Goal: Transaction & Acquisition: Obtain resource

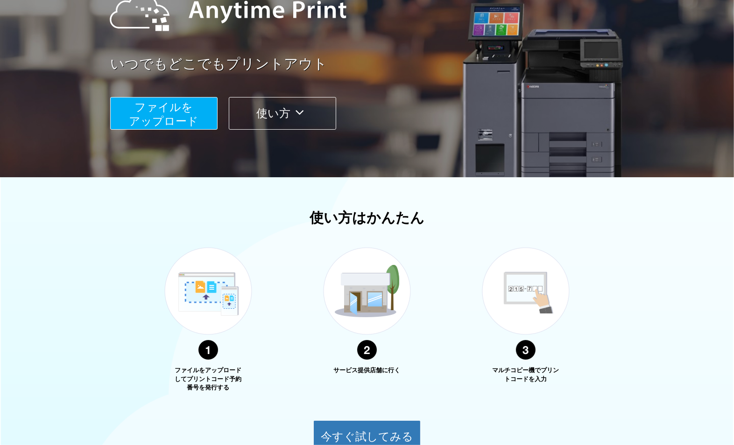
scroll to position [155, 0]
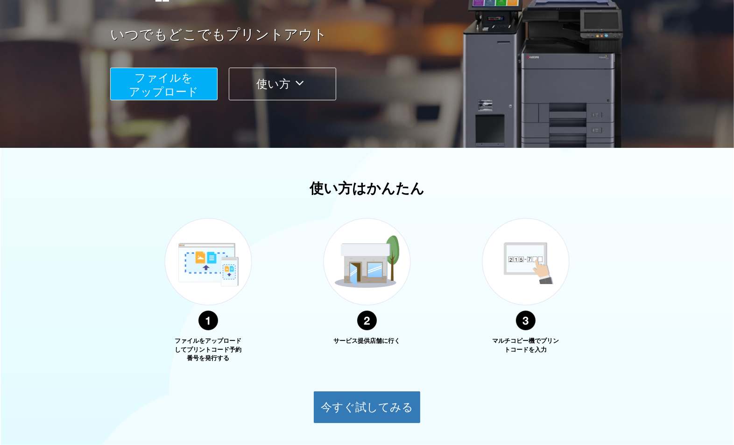
click at [290, 90] on button "使い方" at bounding box center [282, 84] width 107 height 33
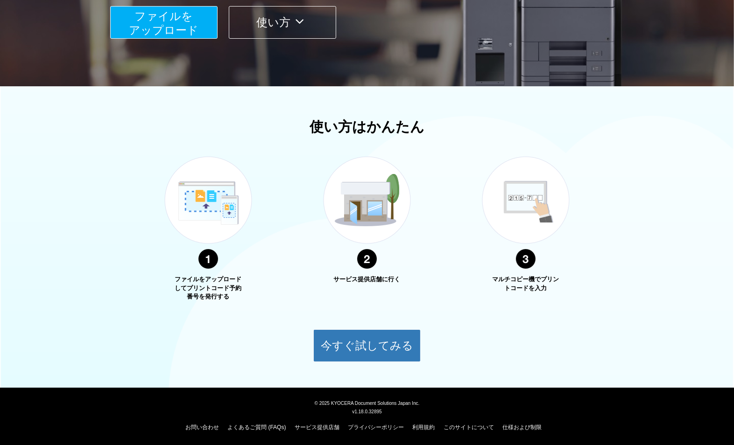
scroll to position [218, 0]
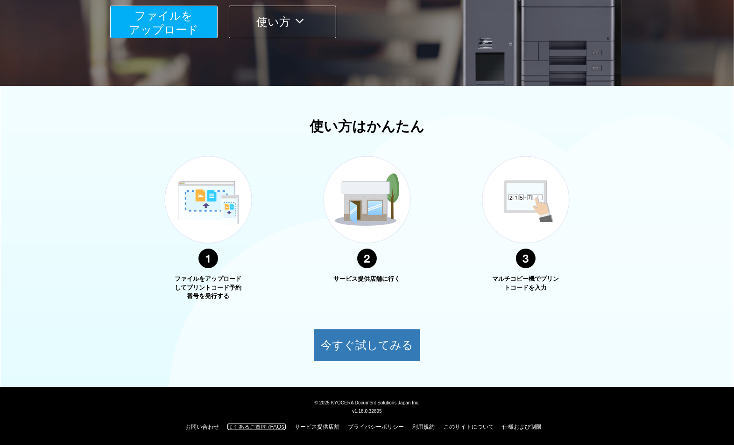
click at [254, 424] on link "よくあるご質問 (FAQs)" at bounding box center [256, 427] width 58 height 7
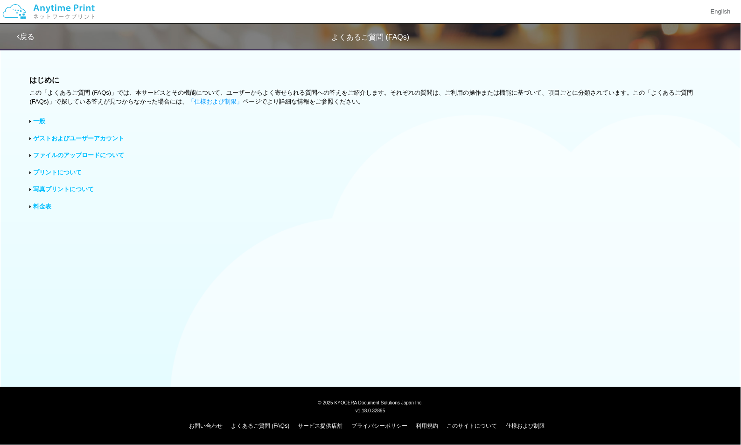
click at [52, 190] on link "写真プリントについて" at bounding box center [63, 189] width 61 height 7
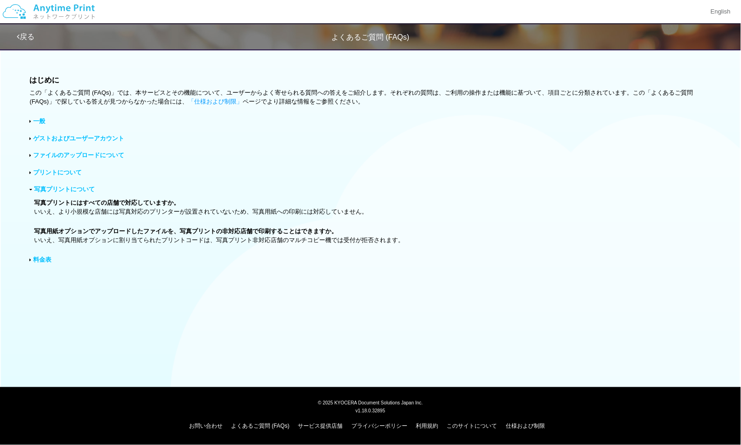
click at [41, 154] on link "ファイルのアップロードについて" at bounding box center [78, 155] width 91 height 7
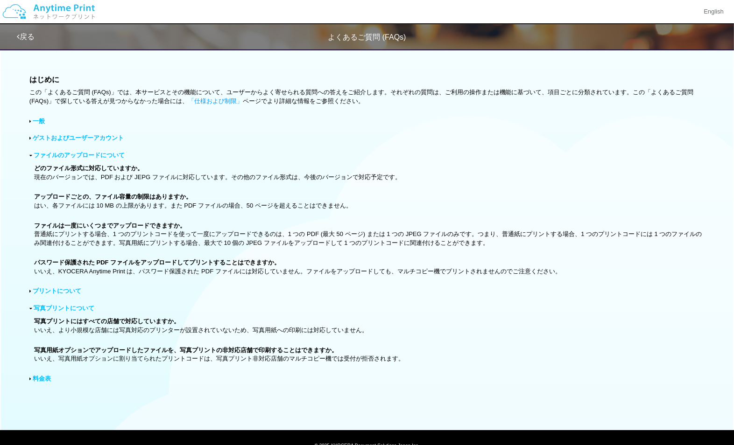
click at [31, 118] on div "一般" at bounding box center [366, 121] width 675 height 9
click at [41, 122] on link "一般" at bounding box center [39, 121] width 12 height 7
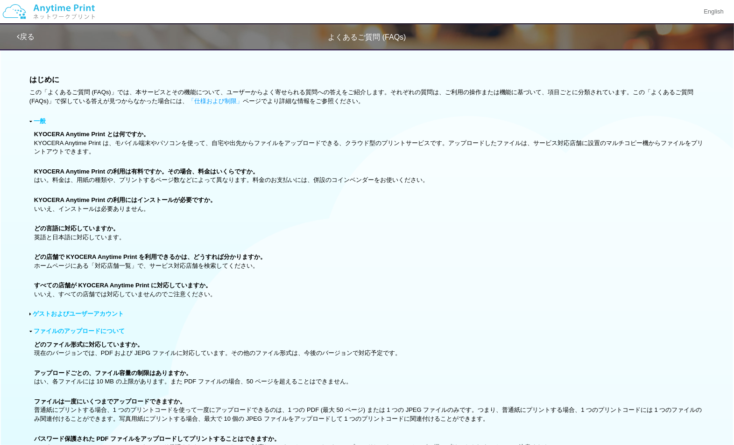
click at [29, 119] on icon at bounding box center [30, 121] width 3 height 5
click at [39, 122] on link "一般" at bounding box center [40, 121] width 12 height 7
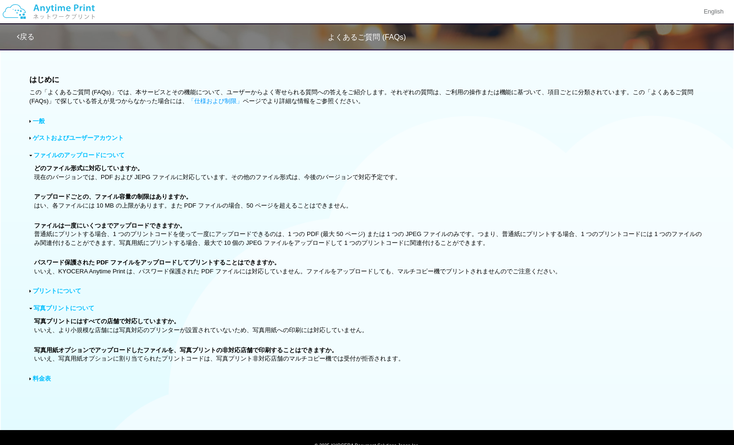
click at [46, 134] on link "ゲストおよびユーザーアカウント" at bounding box center [78, 137] width 91 height 7
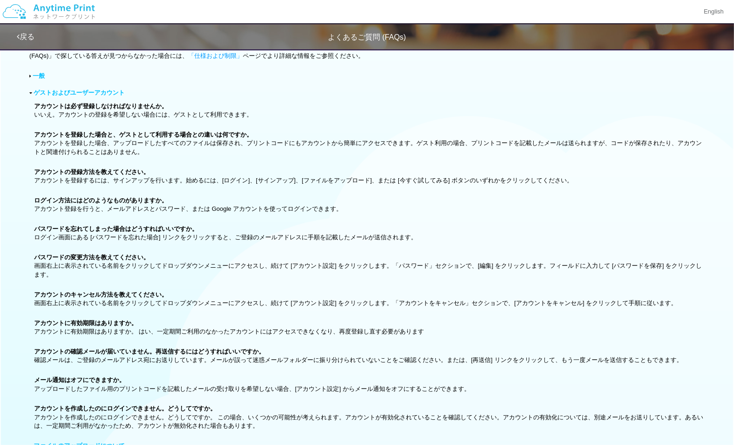
scroll to position [52, 0]
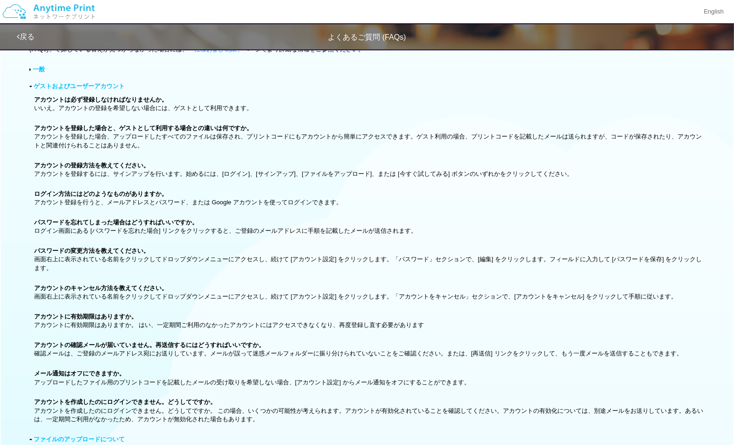
click at [47, 83] on link "ゲストおよびユーザーアカウント" at bounding box center [79, 86] width 91 height 7
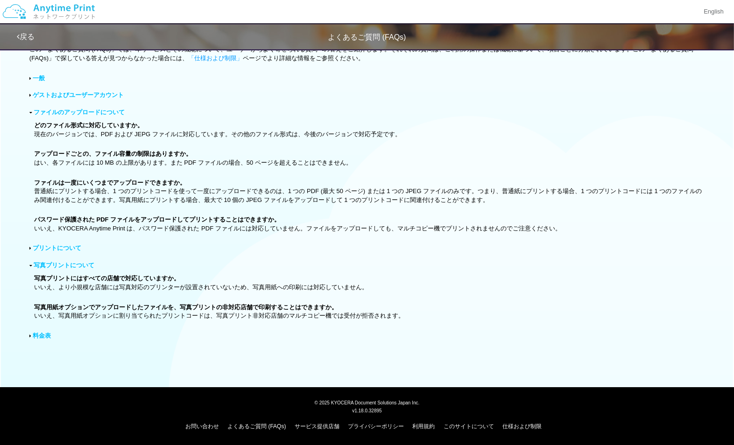
click at [64, 245] on link "プリントについて" at bounding box center [57, 248] width 49 height 7
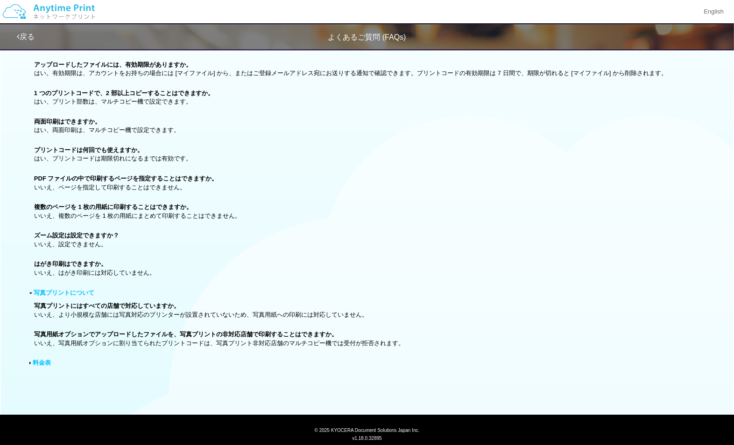
scroll to position [410, 0]
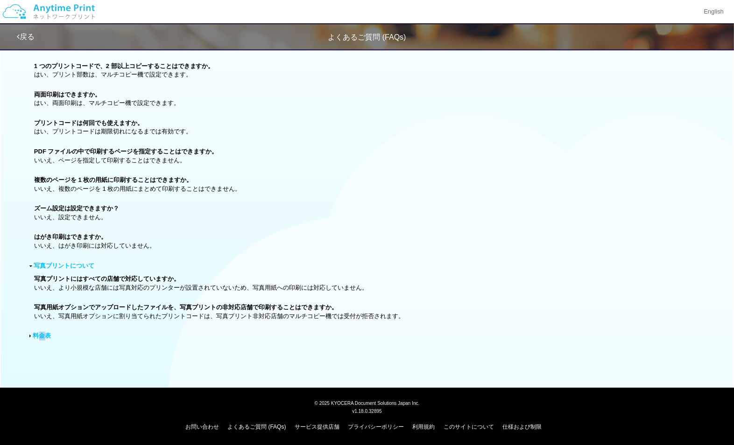
click at [43, 334] on link "料金表" at bounding box center [42, 335] width 18 height 7
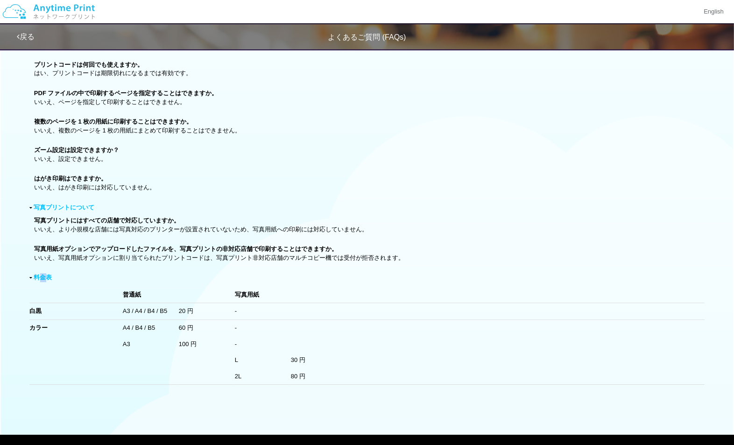
scroll to position [516, 0]
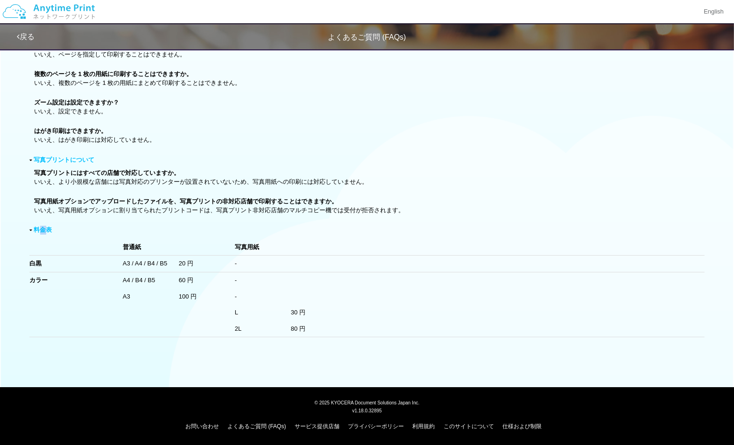
click at [40, 229] on link "料金表" at bounding box center [43, 229] width 18 height 7
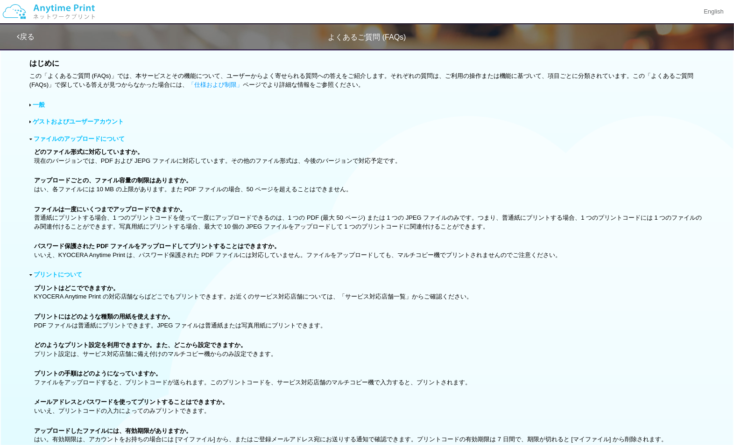
scroll to position [104, 0]
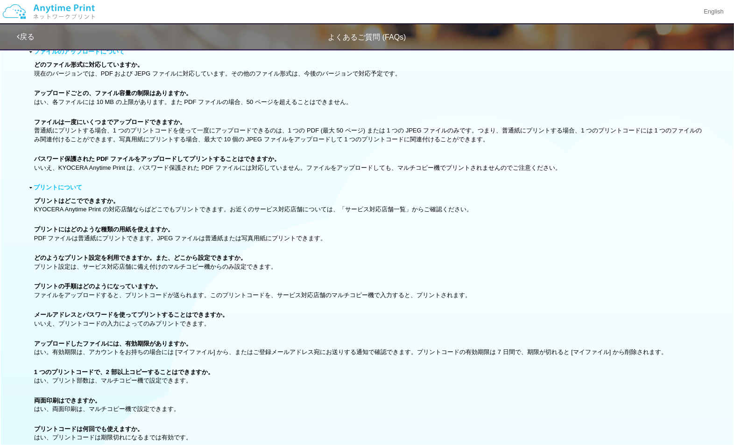
click at [22, 36] on link "戻る" at bounding box center [26, 37] width 18 height 8
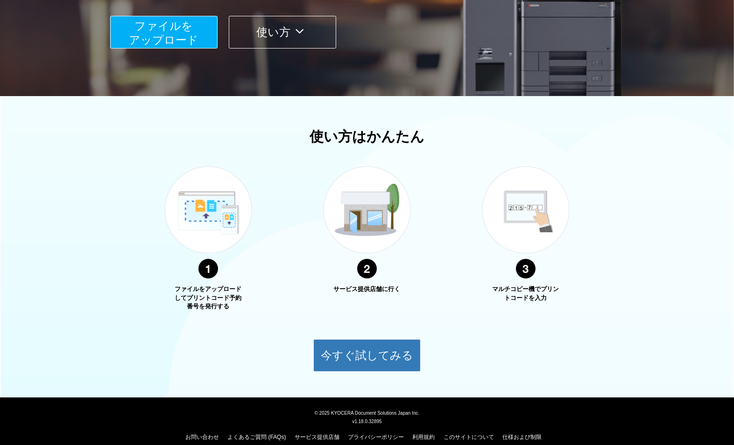
scroll to position [218, 0]
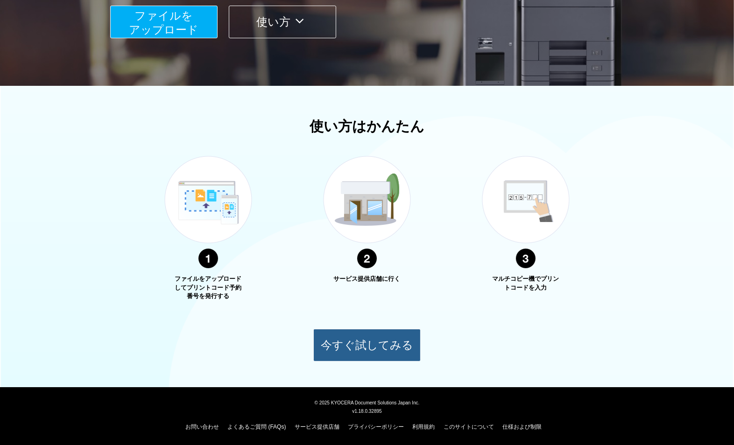
click at [352, 359] on button "今すぐ試してみる" at bounding box center [366, 345] width 107 height 33
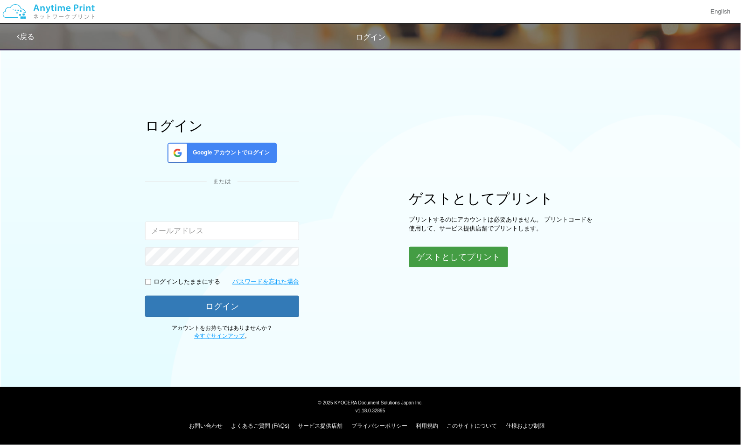
click at [469, 255] on button "ゲストとしてプリント" at bounding box center [458, 257] width 99 height 21
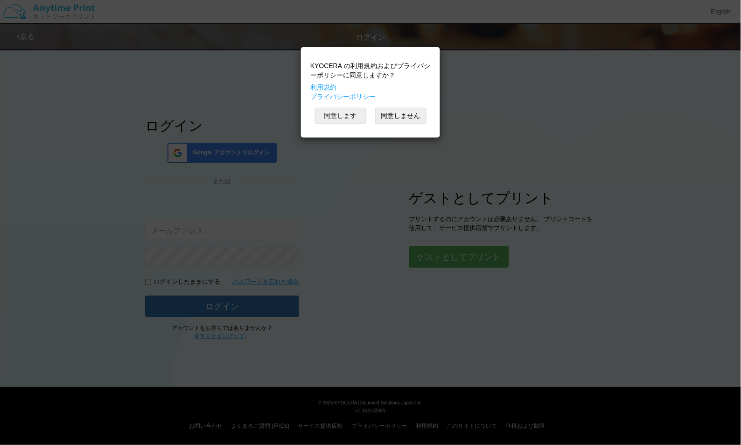
click at [341, 119] on button "同意します" at bounding box center [340, 116] width 51 height 16
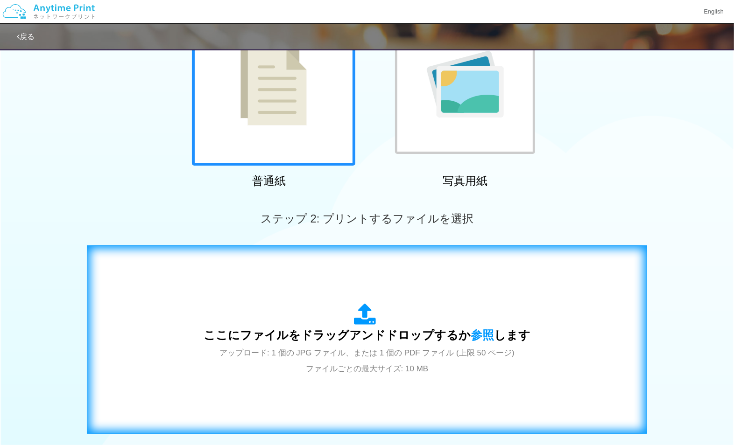
scroll to position [57, 0]
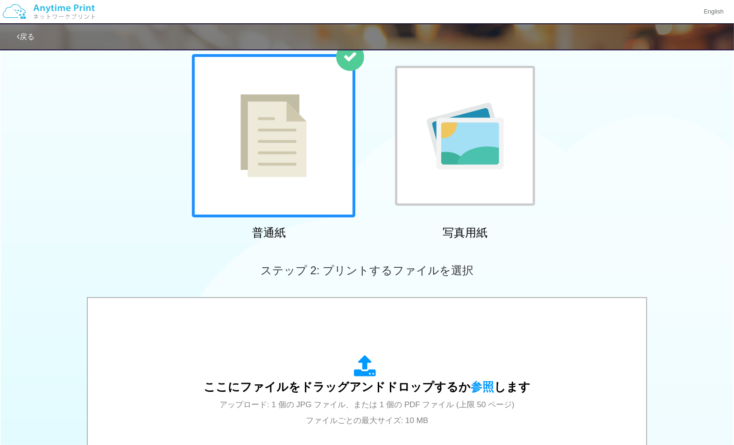
click at [463, 166] on img at bounding box center [465, 136] width 77 height 67
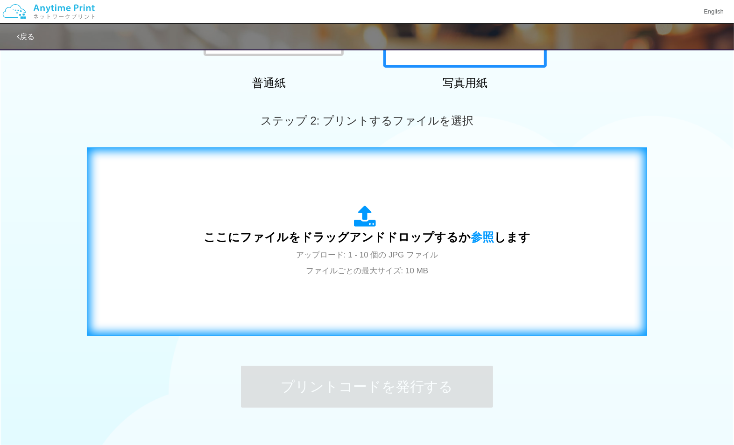
scroll to position [207, 0]
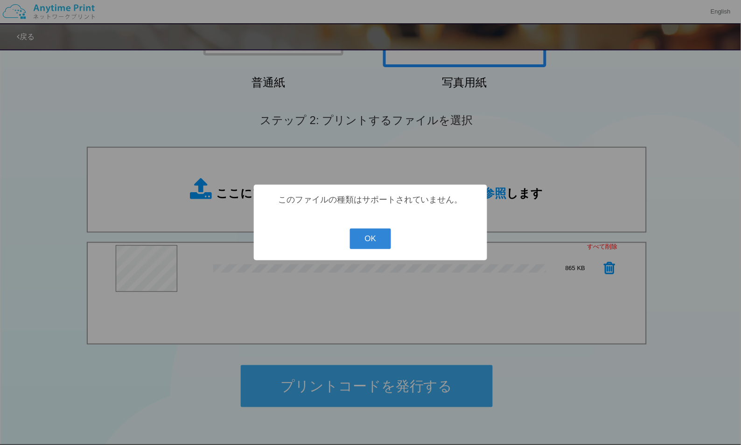
drag, startPoint x: 393, startPoint y: 242, endPoint x: 269, endPoint y: 246, distance: 123.7
click at [392, 241] on div "? ! i このファイルの種類はサポートされていません。 OK Cancel ×" at bounding box center [370, 223] width 233 height 76
drag, startPoint x: 365, startPoint y: 236, endPoint x: 181, endPoint y: 245, distance: 183.7
click at [365, 236] on button "OK" at bounding box center [371, 239] width 42 height 21
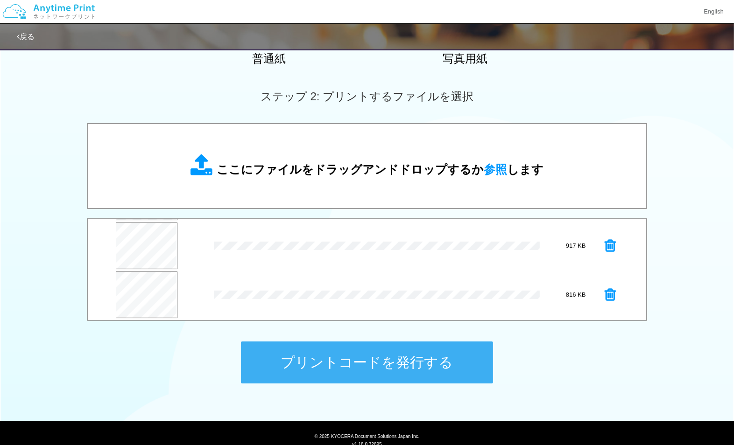
scroll to position [264, 0]
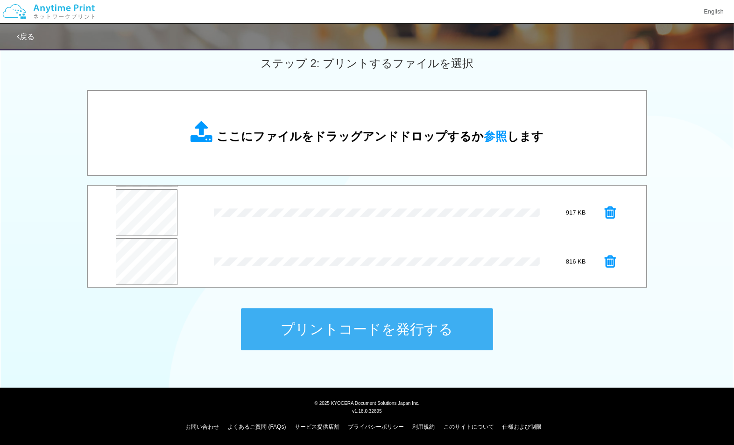
click at [605, 212] on icon at bounding box center [609, 213] width 11 height 14
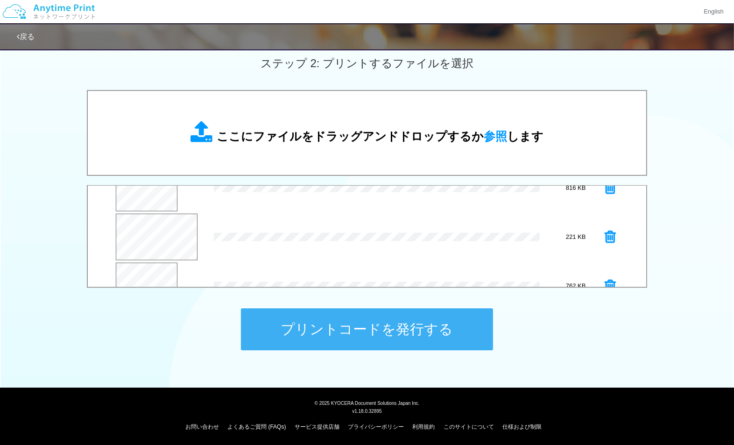
scroll to position [195, 0]
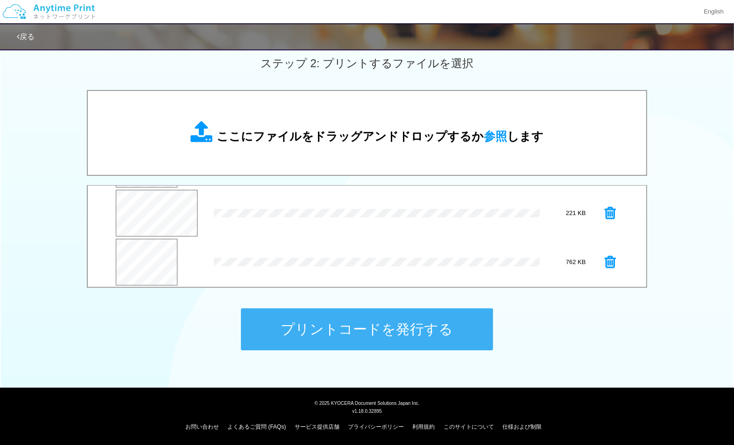
click at [687, 246] on div "0.9 MB IMG_5366.JPG Check Error 1.6 MB [PERSON_NAME]送別会.png dropzone.dictInvali…" at bounding box center [367, 185] width 734 height 190
click at [425, 329] on button "プリントコードを発行する" at bounding box center [367, 330] width 252 height 42
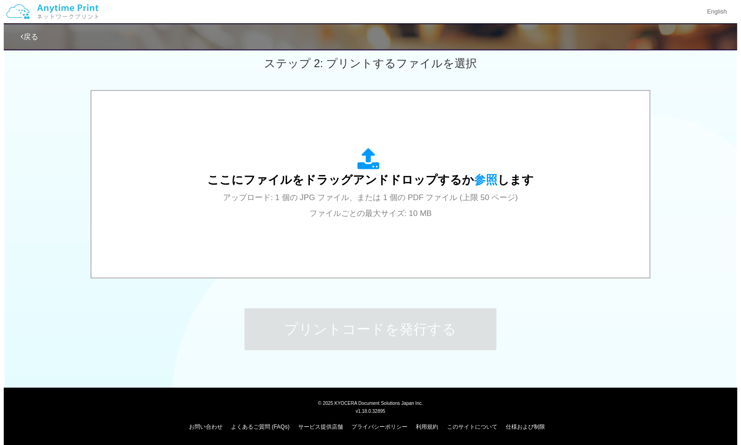
scroll to position [0, 0]
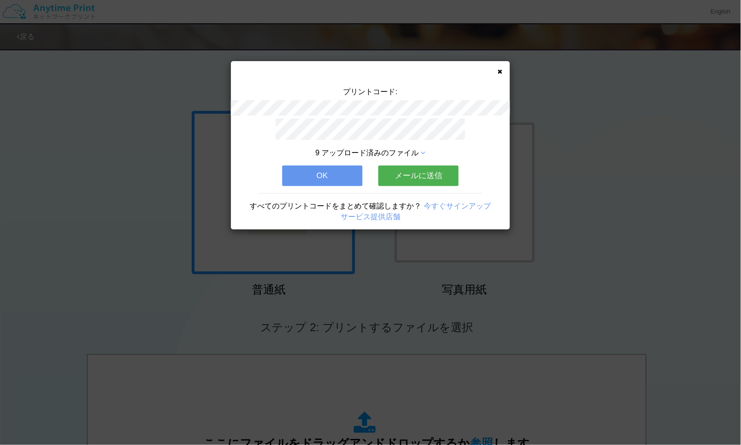
click at [429, 176] on button "メールに送信" at bounding box center [419, 176] width 80 height 21
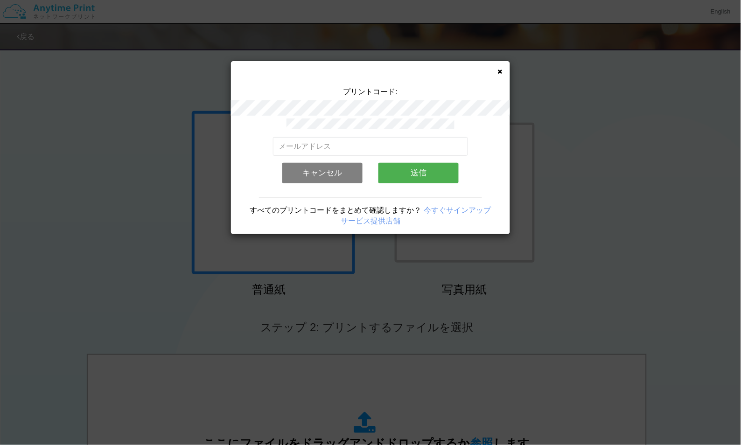
click at [105, 28] on div "プリントコード: 有効なメールアドレスを入力してください。 このメールアドレスは、すでに別のアカウントと関連付けられています。 キャンセル 送信 すべてのプリ…" at bounding box center [370, 222] width 741 height 445
click at [310, 142] on input "email" at bounding box center [371, 146] width 196 height 19
paste input "[EMAIL_ADDRESS][DOMAIN_NAME]"
click at [119, 92] on div "プリントコード: [EMAIL_ADDRESS][DOMAIN_NAME] 有効なメールアドレスを入力してください。 このメールアドレスは、すでに別のアカウン…" at bounding box center [370, 222] width 741 height 445
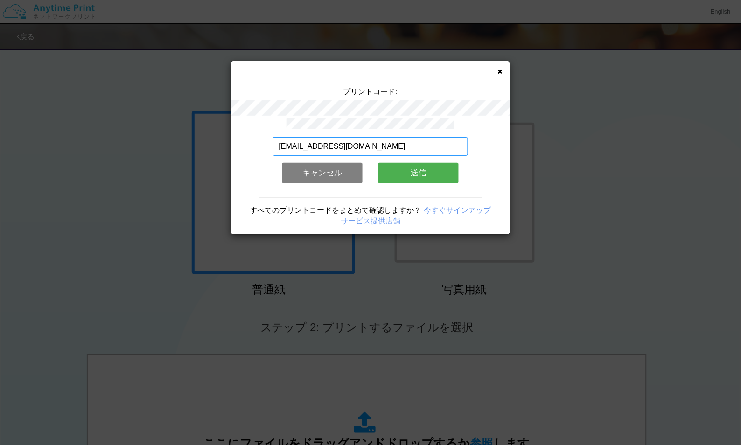
drag, startPoint x: 377, startPoint y: 144, endPoint x: 313, endPoint y: 152, distance: 64.4
click at [241, 153] on div "[EMAIL_ADDRESS][DOMAIN_NAME] 有効なメールアドレスを入力してください。 このメールアドレスは、すでに別のアカウントと関連付けられて…" at bounding box center [370, 177] width 279 height 116
paste input "[EMAIL_ADDRESS][DOMAIN_NAME]"
type input "[EMAIL_ADDRESS][DOMAIN_NAME]"
click at [427, 169] on button "送信" at bounding box center [419, 173] width 80 height 21
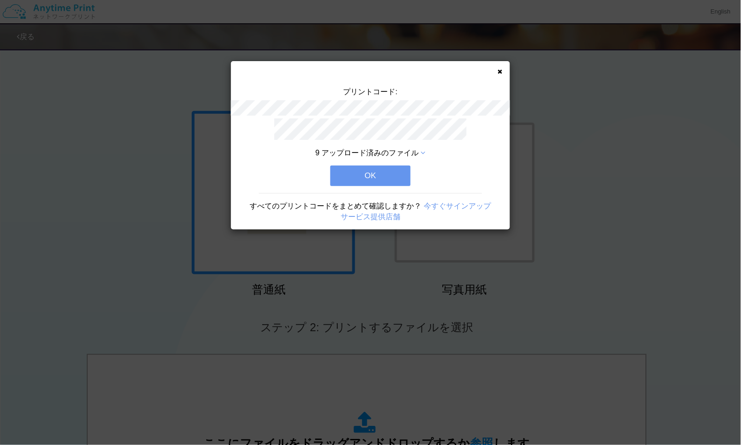
click at [423, 149] on icon at bounding box center [423, 152] width 5 height 7
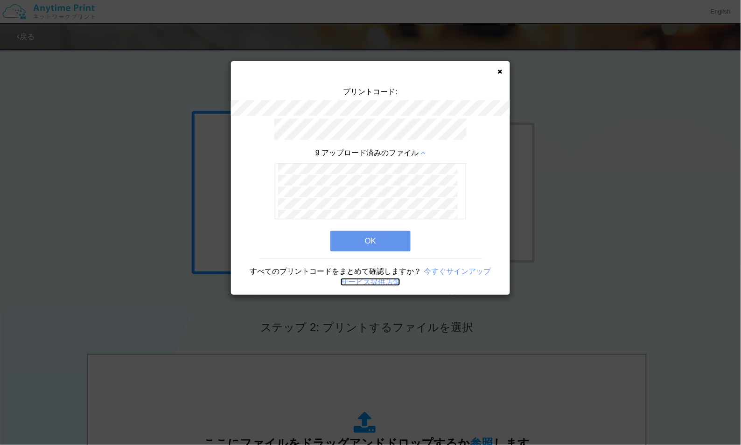
click at [371, 279] on link "サービス提供店舗" at bounding box center [371, 282] width 60 height 8
click at [370, 240] on button "OK" at bounding box center [370, 241] width 80 height 21
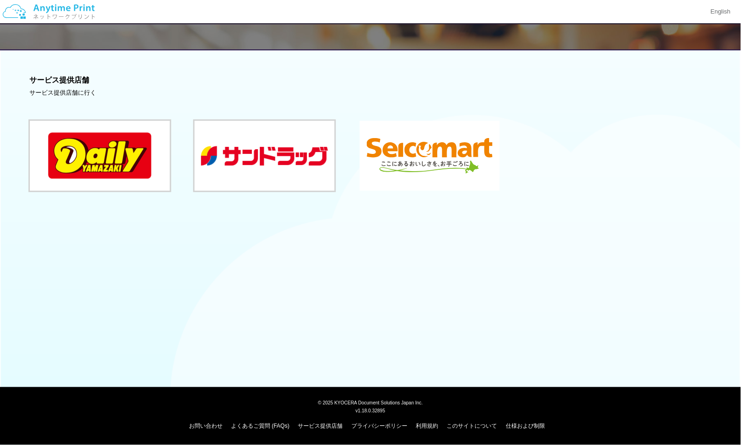
click at [479, 162] on button at bounding box center [430, 156] width 140 height 70
